Goal: Find contact information: Find contact information

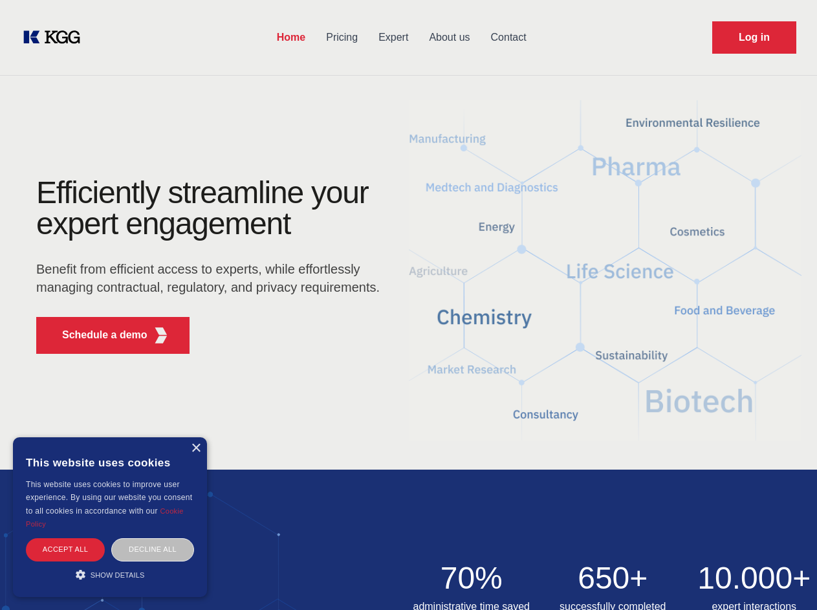
click at [408, 305] on div "Efficiently streamline your expert engagement Benefit from efficient access to …" at bounding box center [212, 270] width 393 height 187
click at [97, 335] on p "Schedule a demo" at bounding box center [104, 335] width 85 height 16
click at [195, 448] on div "× This website uses cookies This website uses cookies to improve user experienc…" at bounding box center [110, 517] width 194 height 160
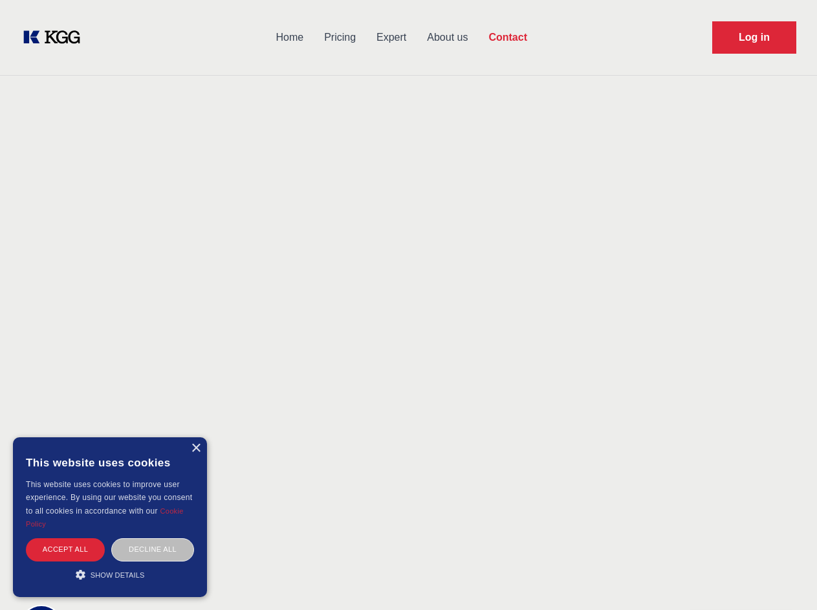
click at [65, 549] on div "Accept all" at bounding box center [65, 549] width 79 height 23
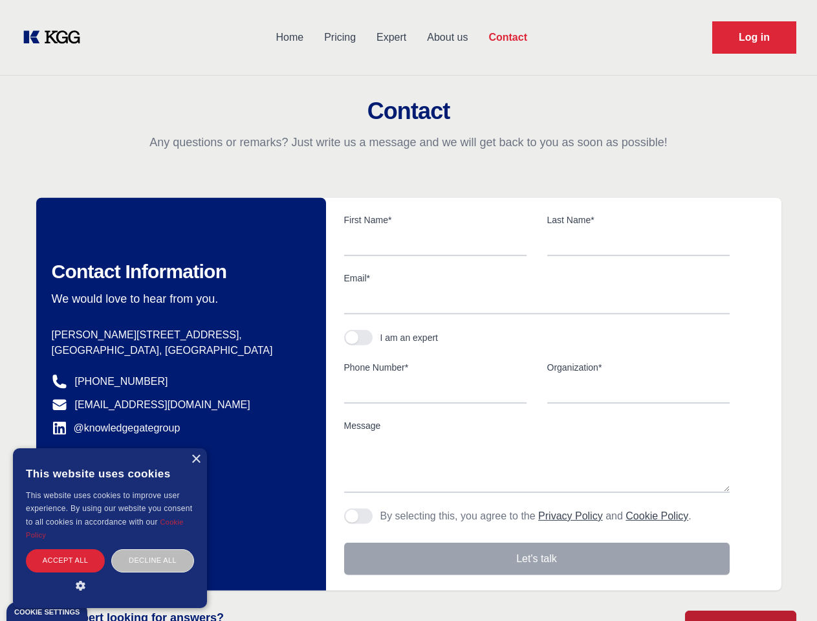
click at [153, 549] on div "Decline all" at bounding box center [152, 560] width 83 height 23
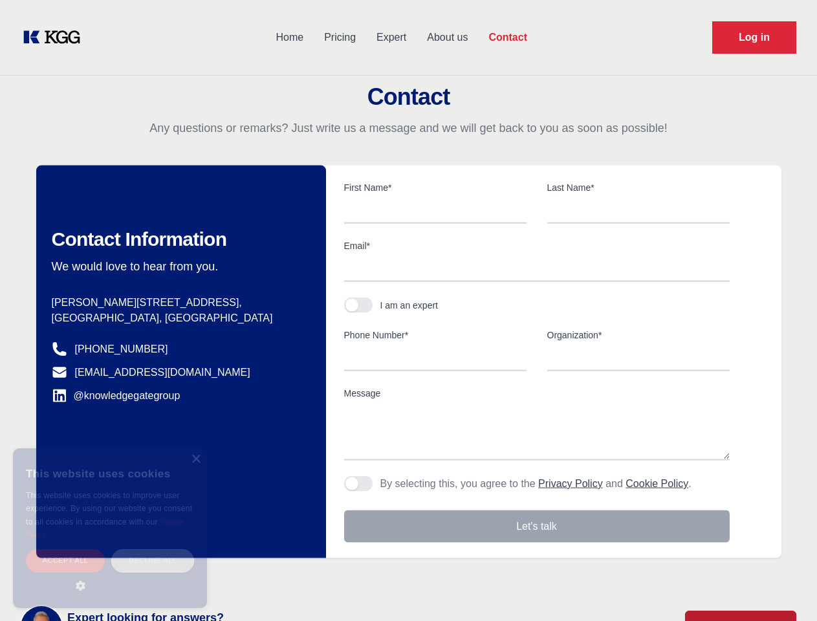
click at [110, 575] on main "Contact Any questions or remarks? Just write us a message and we will get back …" at bounding box center [408, 337] width 817 height 674
